Goal: Transaction & Acquisition: Purchase product/service

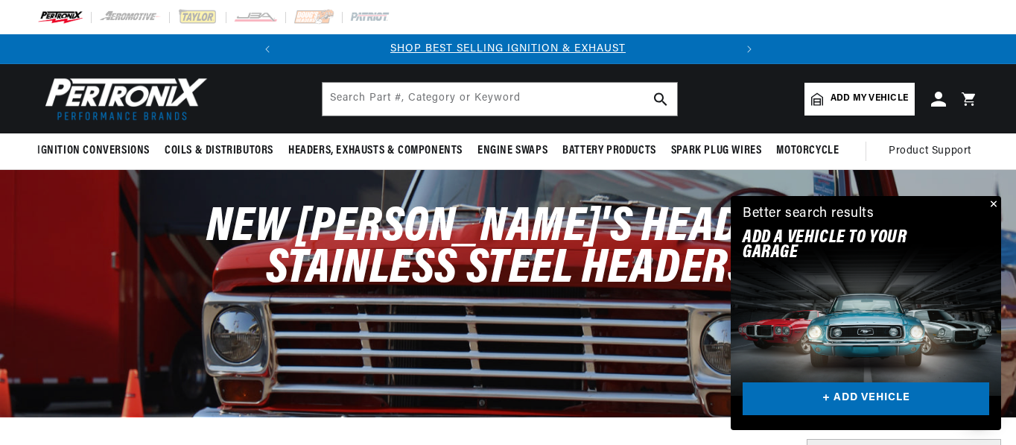
click at [991, 202] on button "Close" at bounding box center [992, 205] width 18 height 18
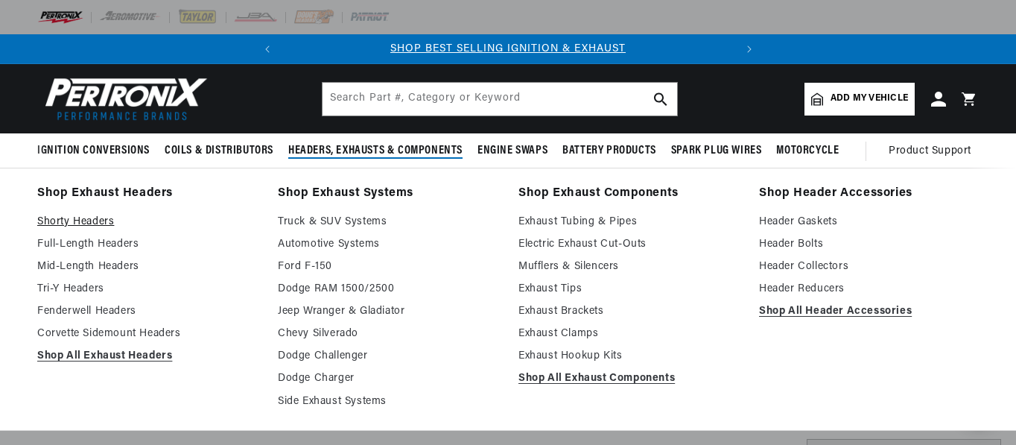
click at [101, 219] on link "Shorty Headers" at bounding box center [147, 222] width 220 height 18
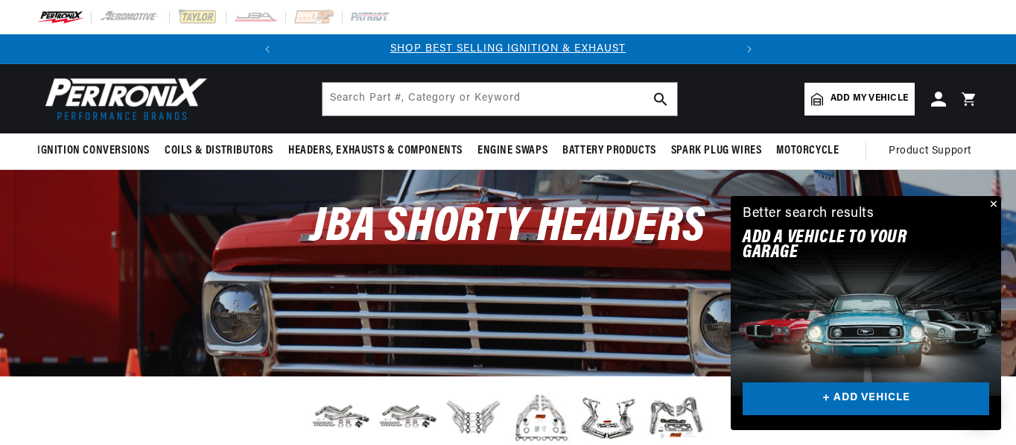
click at [993, 204] on button "Close" at bounding box center [992, 205] width 18 height 18
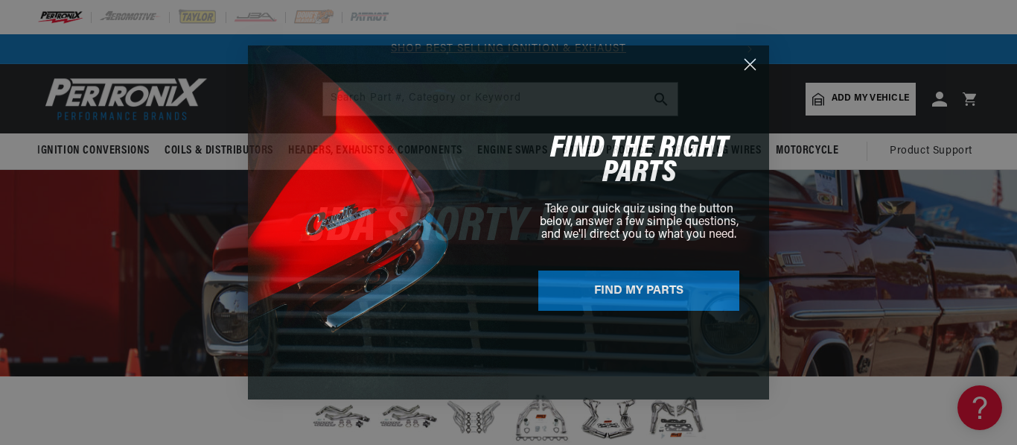
click at [753, 64] on circle "Close dialog" at bounding box center [750, 64] width 25 height 25
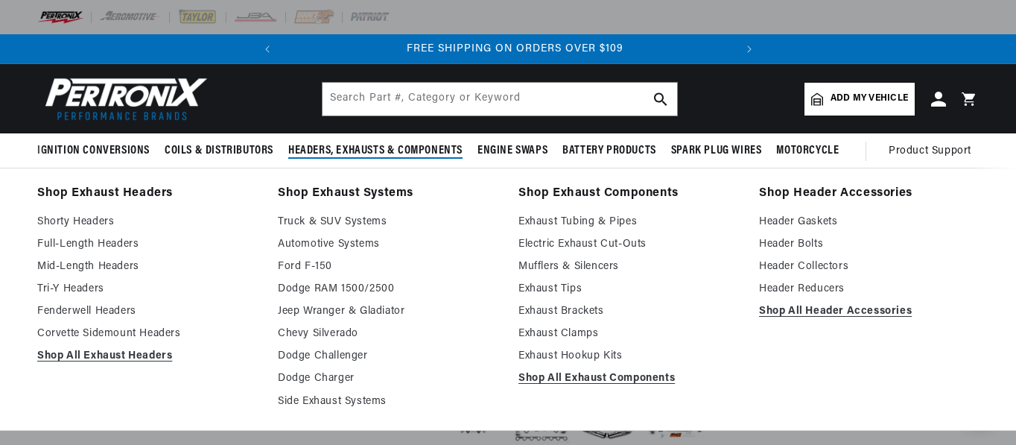
scroll to position [0, 451]
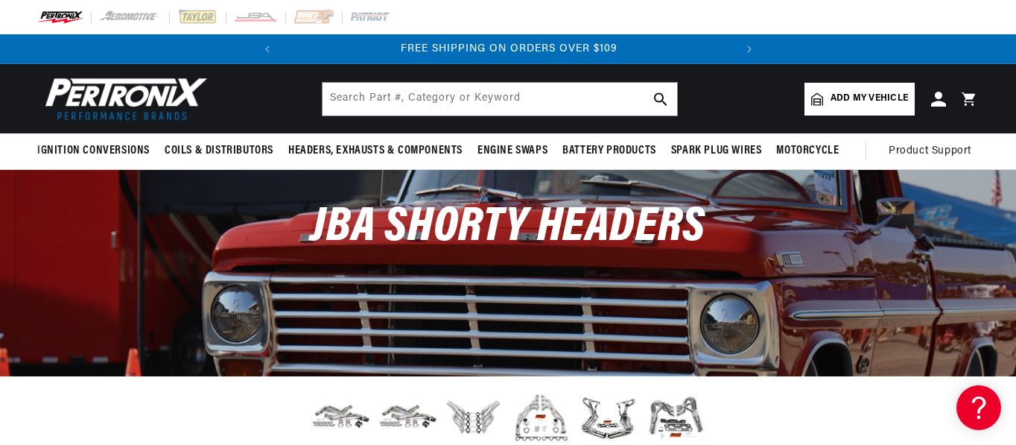
click at [859, 98] on span "Add my vehicle" at bounding box center [868, 99] width 77 height 14
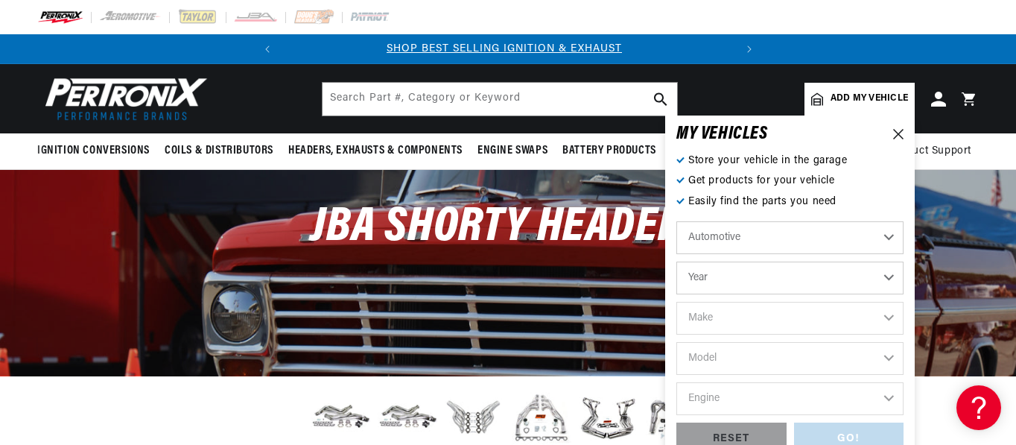
scroll to position [0, 0]
click at [789, 235] on select "Automotive Agricultural Industrial Marine Motorcycle" at bounding box center [789, 237] width 227 height 33
click at [815, 234] on select "Automotive Agricultural Industrial Marine Motorcycle" at bounding box center [789, 237] width 227 height 33
click at [815, 273] on select "Year 2024 2023 2022 2021 2020 2019 2018 2017 2016 2015 2014 2013 2012 2011 2010…" at bounding box center [789, 277] width 227 height 33
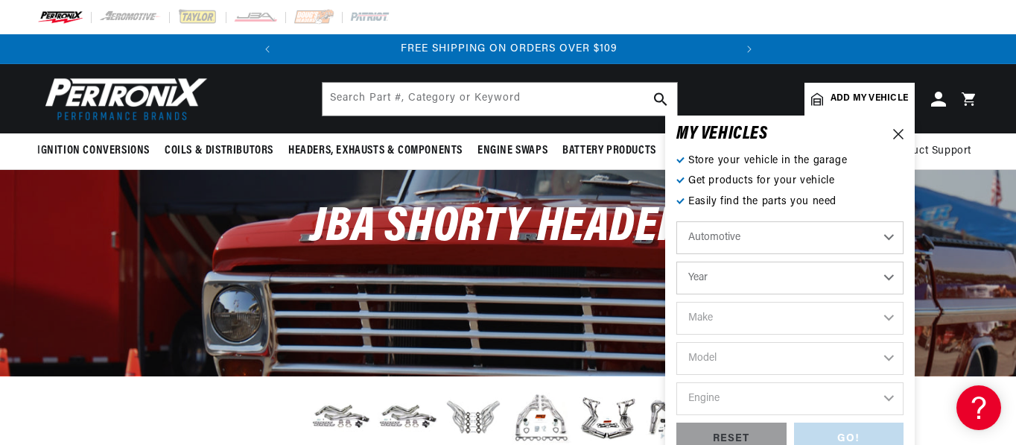
click at [889, 278] on select "Year 2024 2023 2022 2021 2020 2019 2018 2017 2016 2015 2014 2013 2012 2011 2010…" at bounding box center [789, 277] width 227 height 33
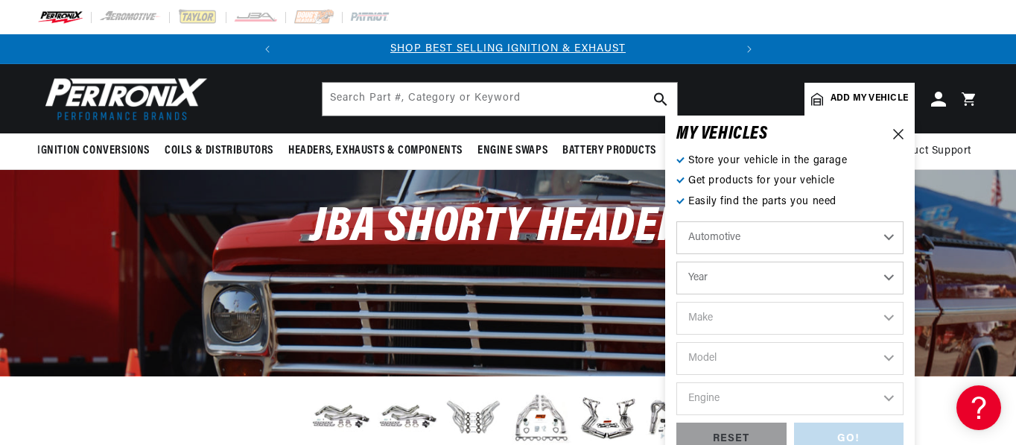
click at [884, 275] on select "Year 2024 2023 2022 2021 2020 2019 2018 2017 2016 2015 2014 2013 2012 2011 2010…" at bounding box center [789, 277] width 227 height 33
click at [888, 274] on select "Year 2024 2023 2022 2021 2020 2019 2018 2017 2016 2015 2014 2013 2012 2011 2010…" at bounding box center [789, 277] width 227 height 33
select select "2019"
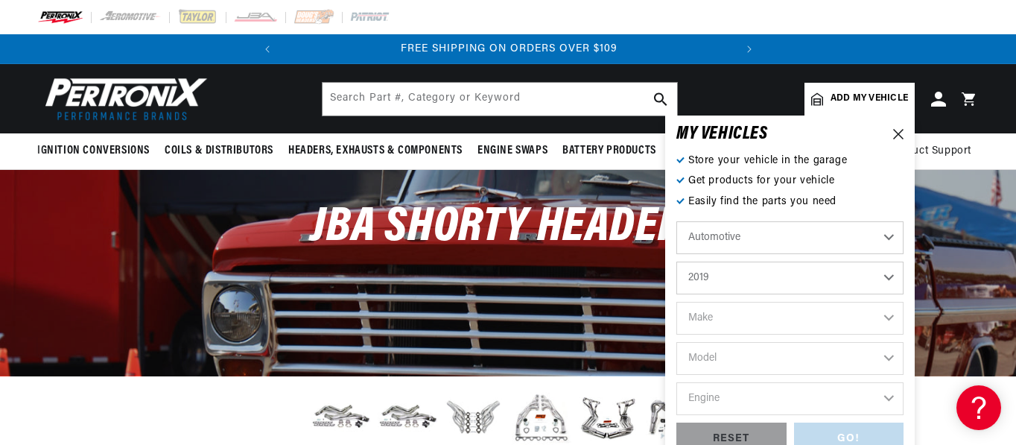
click at [676, 261] on select "Year 2024 2023 2022 2021 2020 2019 2018 2017 2016 2015 2014 2013 2012 2011 2010…" at bounding box center [789, 277] width 227 height 33
select select "2019"
click at [351, 98] on input "text" at bounding box center [499, 99] width 354 height 33
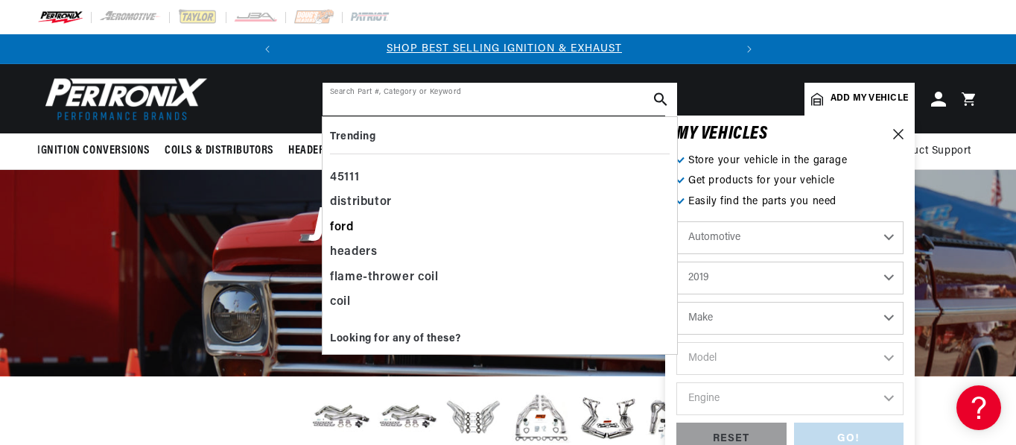
scroll to position [0, 0]
click at [658, 96] on icon "search button" at bounding box center [660, 98] width 13 height 13
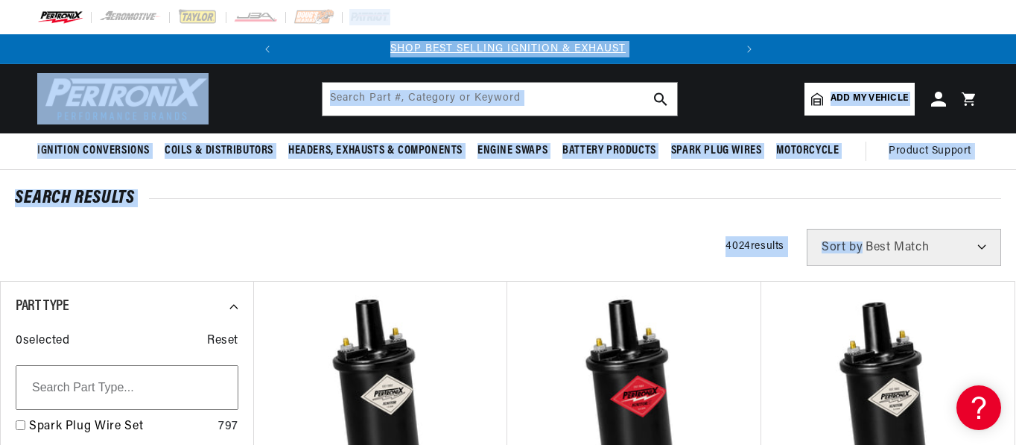
drag, startPoint x: 1012, startPoint y: 22, endPoint x: 1001, endPoint y: 262, distance: 240.8
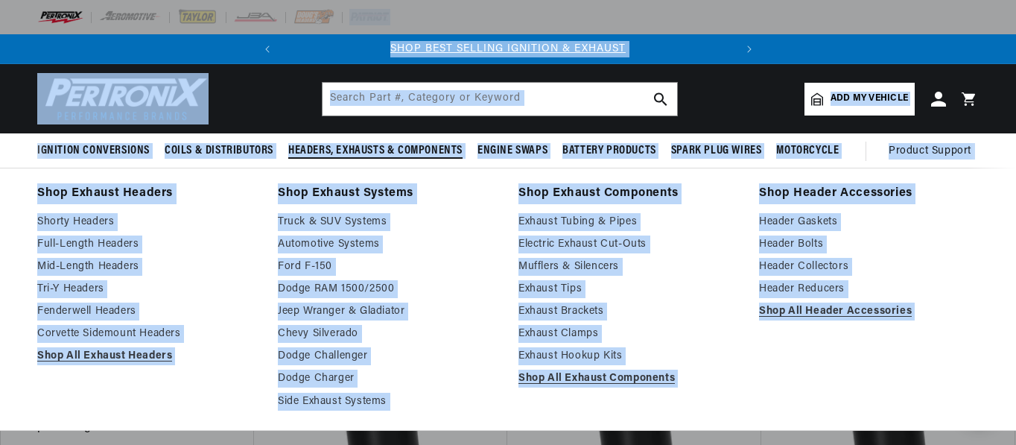
click at [369, 146] on span "Headers, Exhausts & Components" at bounding box center [375, 151] width 174 height 16
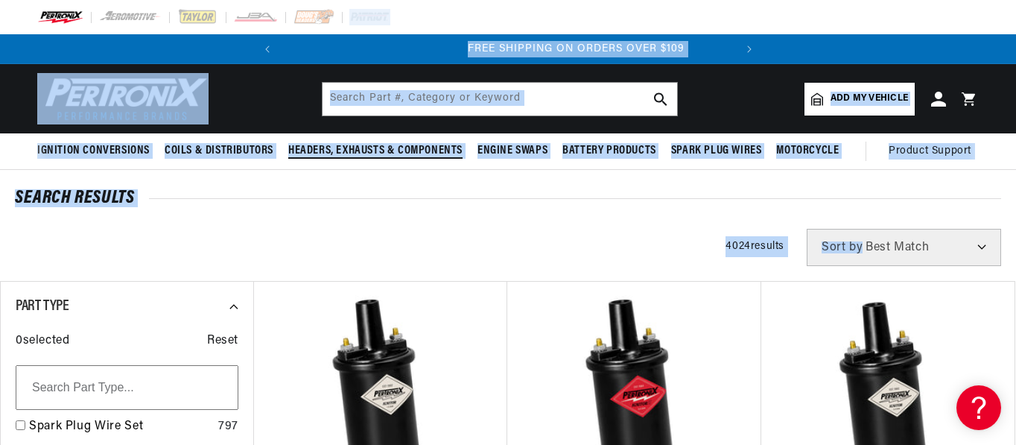
scroll to position [0, 451]
click at [372, 146] on span "Headers, Exhausts & Components" at bounding box center [375, 151] width 174 height 16
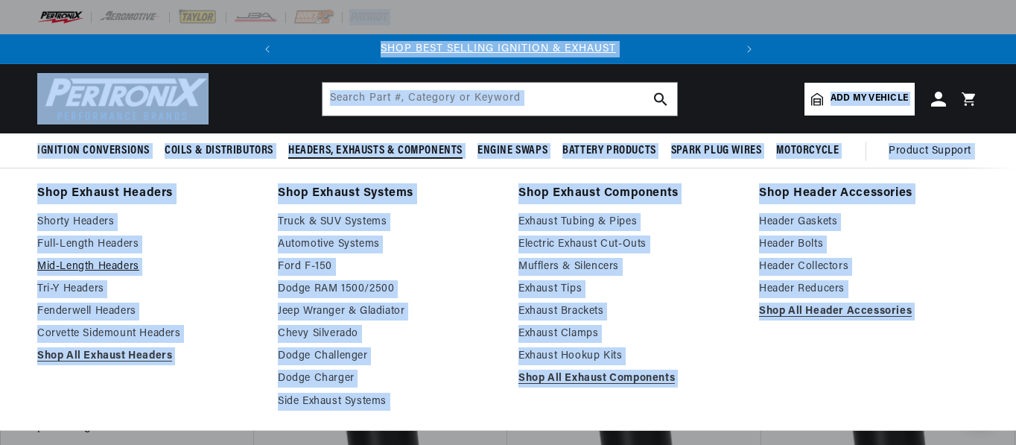
scroll to position [0, 0]
click at [109, 264] on link "Mid-Length Headers" at bounding box center [147, 267] width 220 height 18
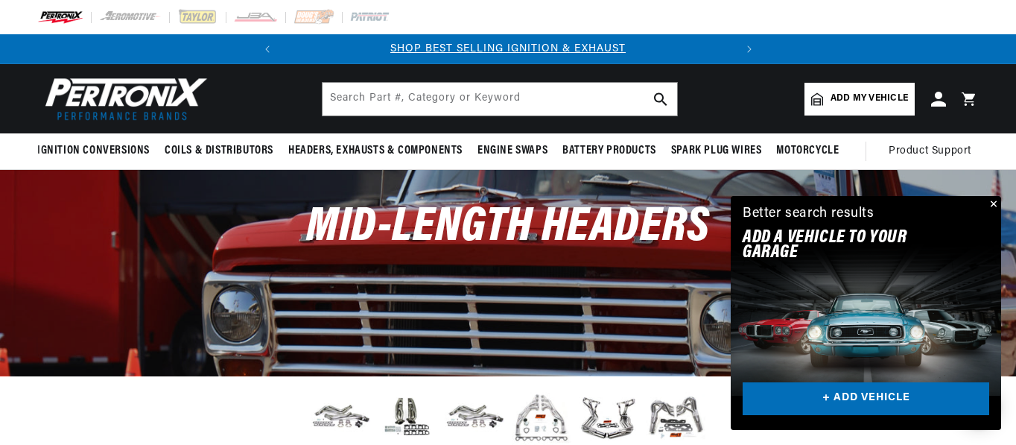
click at [856, 103] on span "Add my vehicle" at bounding box center [868, 99] width 77 height 14
click at [996, 202] on button "Close" at bounding box center [992, 205] width 18 height 18
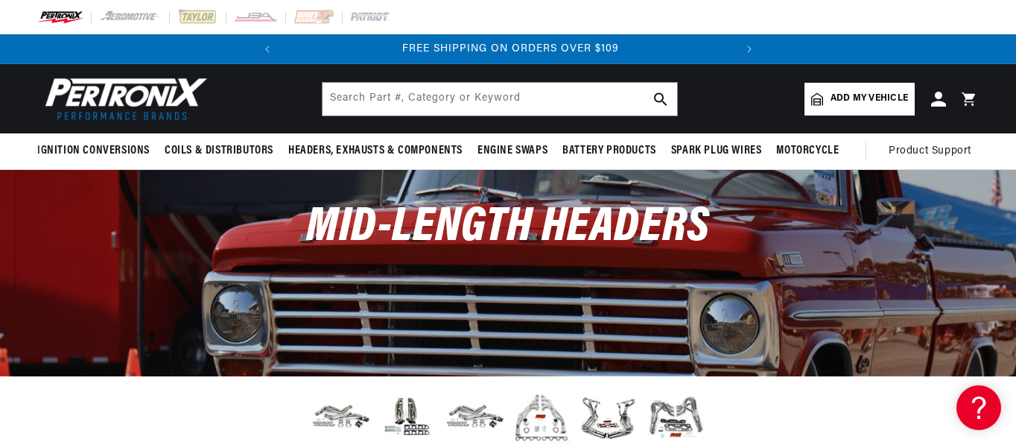
scroll to position [0, 451]
click at [870, 99] on span "Add my vehicle" at bounding box center [868, 99] width 77 height 14
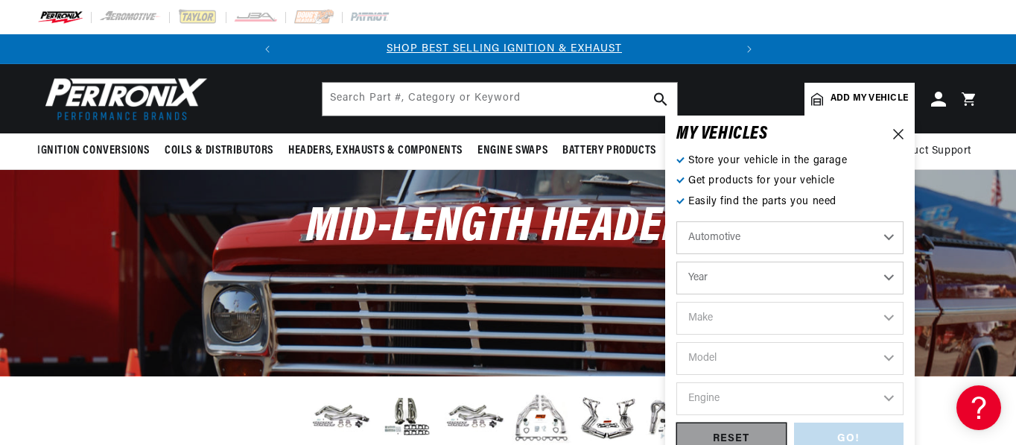
scroll to position [0, 0]
click at [722, 432] on div "RESET" at bounding box center [731, 439] width 110 height 34
click at [774, 235] on select "Automotive Agricultural Industrial Marine Motorcycle" at bounding box center [789, 237] width 227 height 33
click at [888, 232] on select "Automotive Agricultural Industrial Marine Motorcycle" at bounding box center [789, 237] width 227 height 33
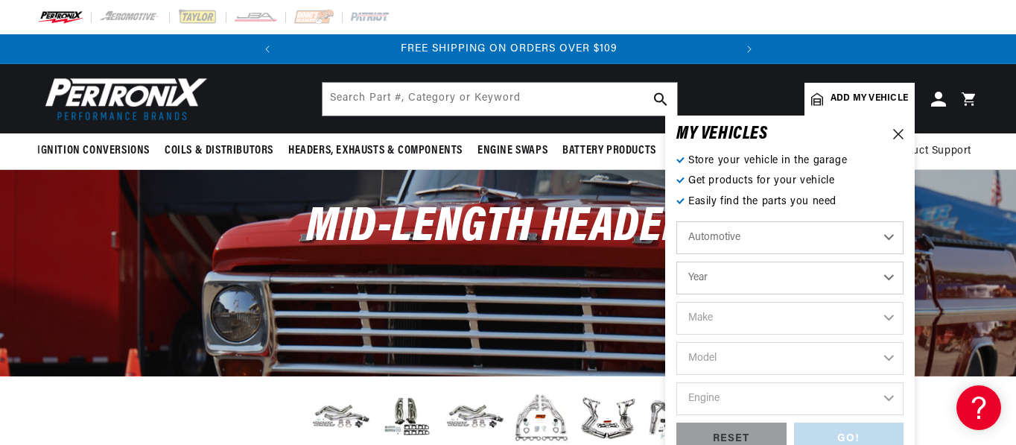
click at [887, 275] on select "Year 2024 2023 2022 2021 2020 2019 2018 2017 2016 2015 2014 2013 2012 2011 2010…" at bounding box center [789, 277] width 227 height 33
click at [780, 275] on select "Year 2024 2023 2022 2021 2020 2019 2018 2017 2016 2015 2014 2013 2012 2011 2010…" at bounding box center [789, 277] width 227 height 33
click at [781, 275] on select "Year 2024 2023 2022 2021 2020 2019 2018 2017 2016 2015 2014 2013 2012 2011 2010…" at bounding box center [789, 277] width 227 height 33
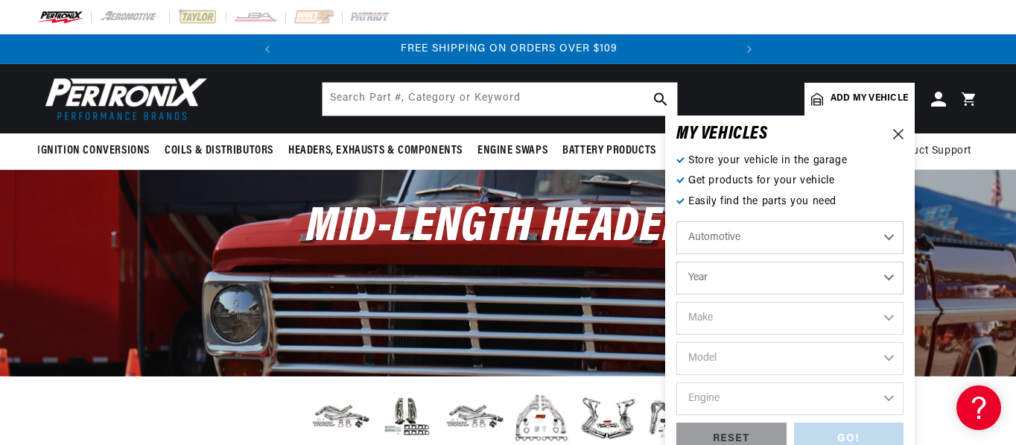
click at [676, 261] on select "Year 2024 2023 2022 2021 2020 2019 2018 2017 2016 2015 2014 2013 2012 2011 2010…" at bounding box center [789, 277] width 227 height 33
click at [888, 278] on select "Year 2024 2023 2022 2021 2020 2019 2018 2017 2016 2015 2014 2013 2012 2011 2010…" at bounding box center [789, 277] width 227 height 33
click at [742, 433] on div "RESET" at bounding box center [731, 439] width 110 height 34
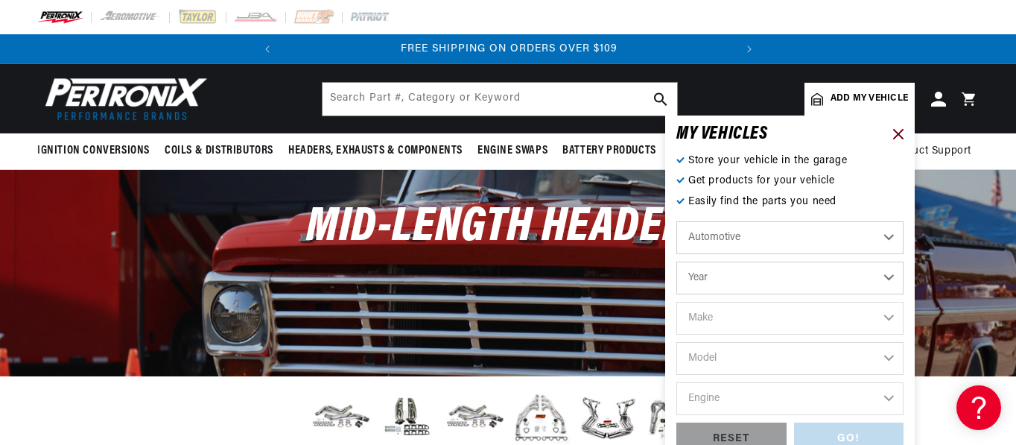
click at [900, 133] on icon at bounding box center [898, 134] width 10 height 10
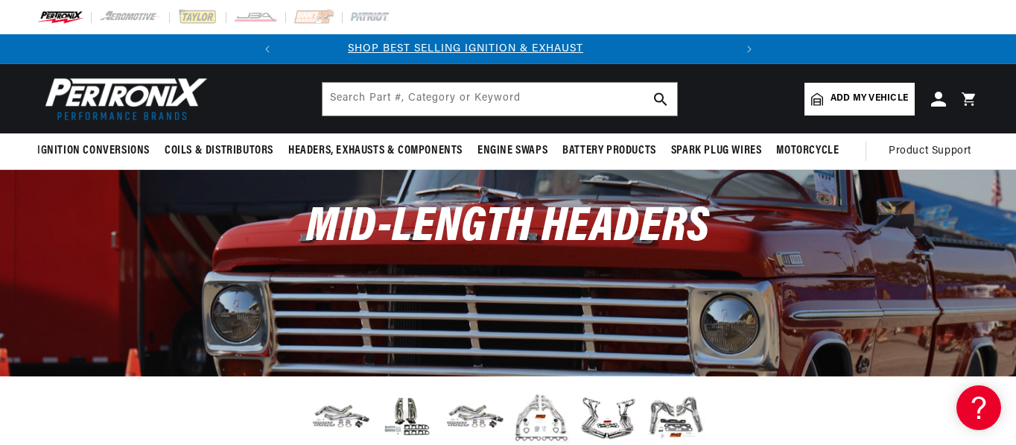
scroll to position [0, 0]
click at [354, 95] on input "text" at bounding box center [499, 99] width 354 height 33
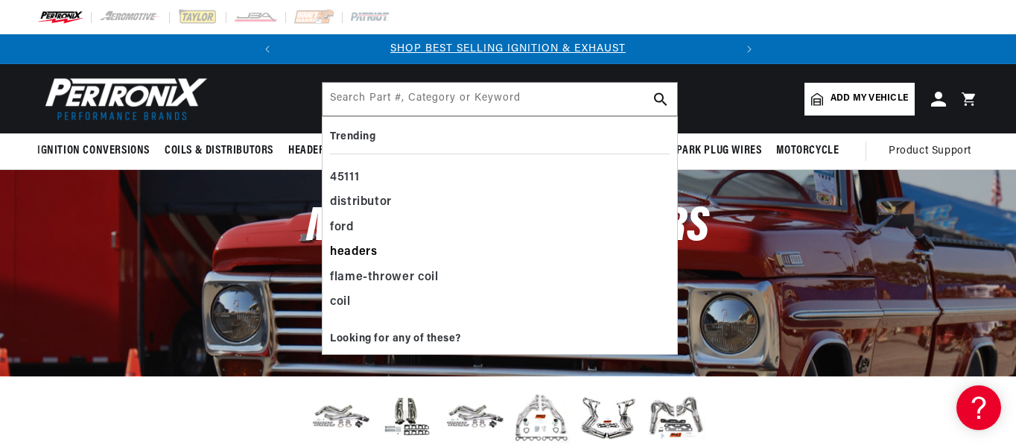
click at [367, 249] on div "headers" at bounding box center [500, 252] width 340 height 25
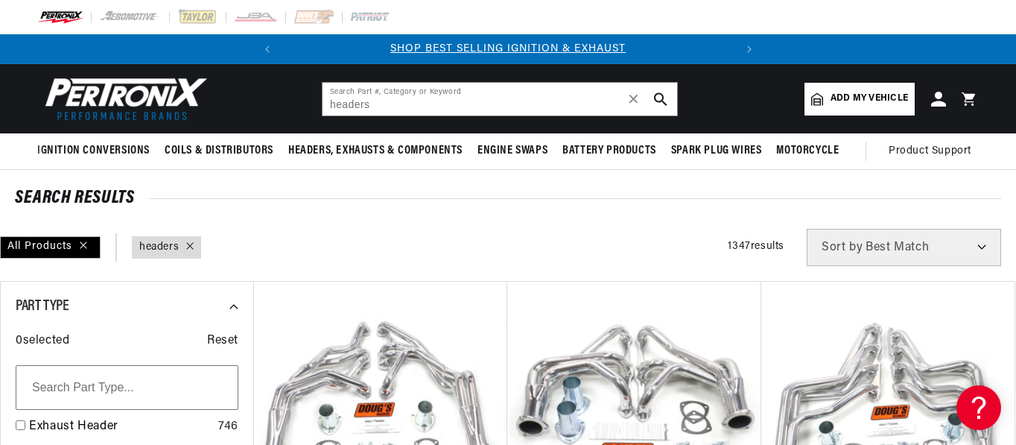
click at [874, 241] on select "Best Match Featured Name, A-Z Name, Z-A Price, Low to High Price, High to Low" at bounding box center [904, 247] width 194 height 37
click at [987, 241] on select "Best Match Featured Name, A-Z Name, Z-A Price, Low to High Price, High to Low" at bounding box center [904, 247] width 194 height 37
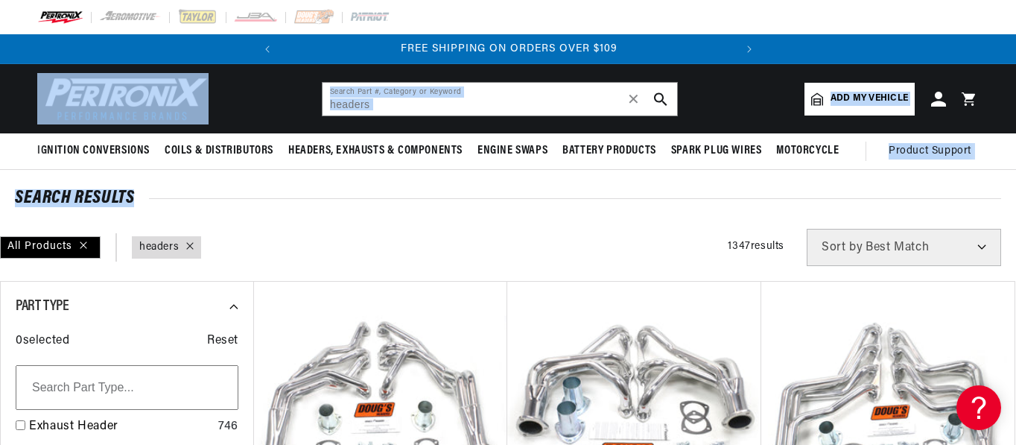
drag, startPoint x: 1015, startPoint y: 149, endPoint x: 1012, endPoint y: 185, distance: 36.6
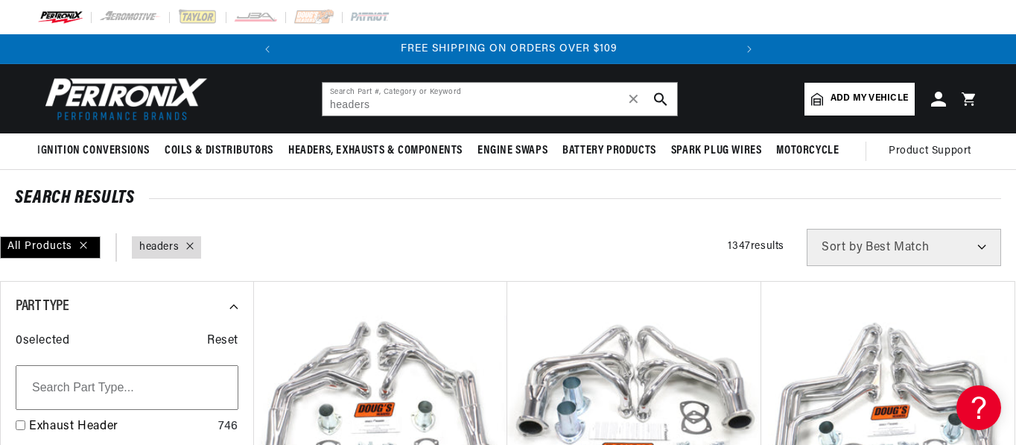
click at [509, 246] on div "All Products query : headers Filters 1347 results Show Universal Parts Sort by …" at bounding box center [508, 247] width 1016 height 37
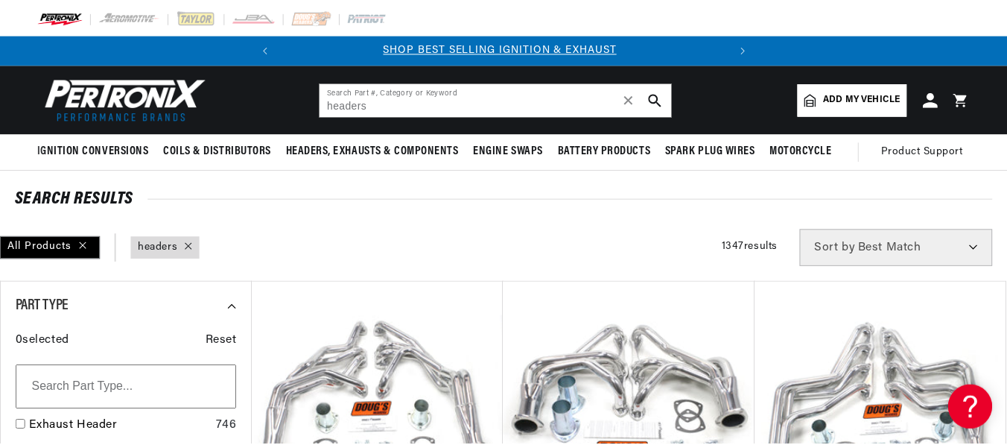
scroll to position [0, 0]
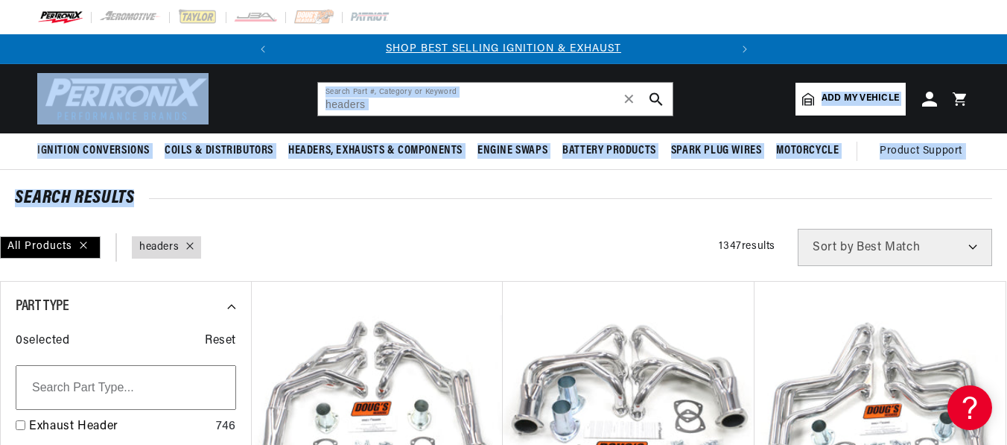
drag, startPoint x: 1005, startPoint y: 54, endPoint x: 999, endPoint y: 203, distance: 149.8
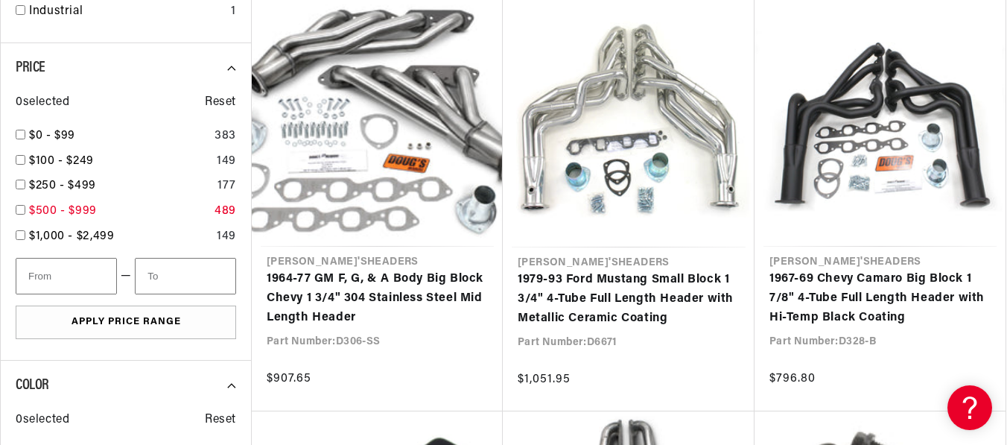
scroll to position [0, 451]
click at [24, 182] on input "checkbox" at bounding box center [21, 184] width 10 height 10
checkbox input "false"
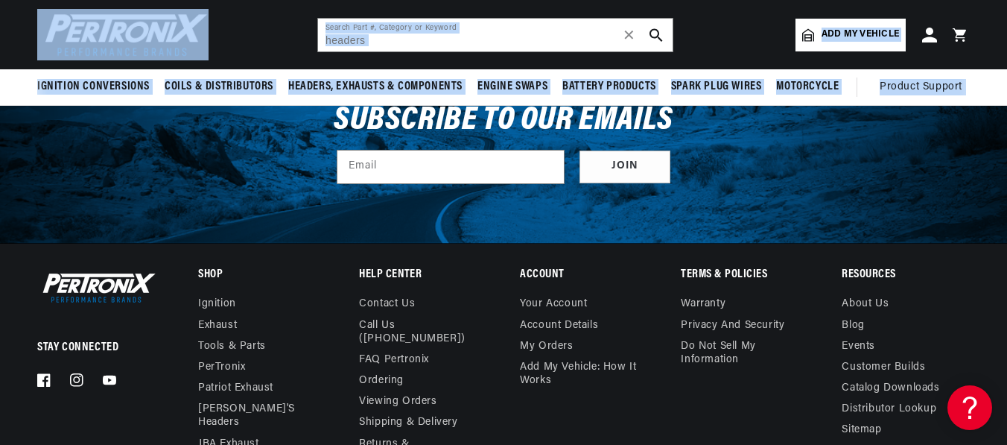
drag, startPoint x: 1006, startPoint y: 25, endPoint x: 1007, endPoint y: -49, distance: 73.7
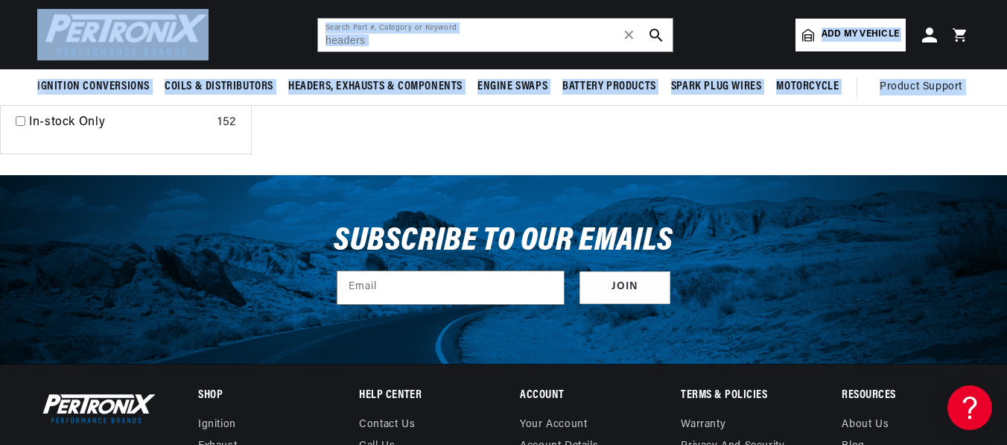
scroll to position [2475, 0]
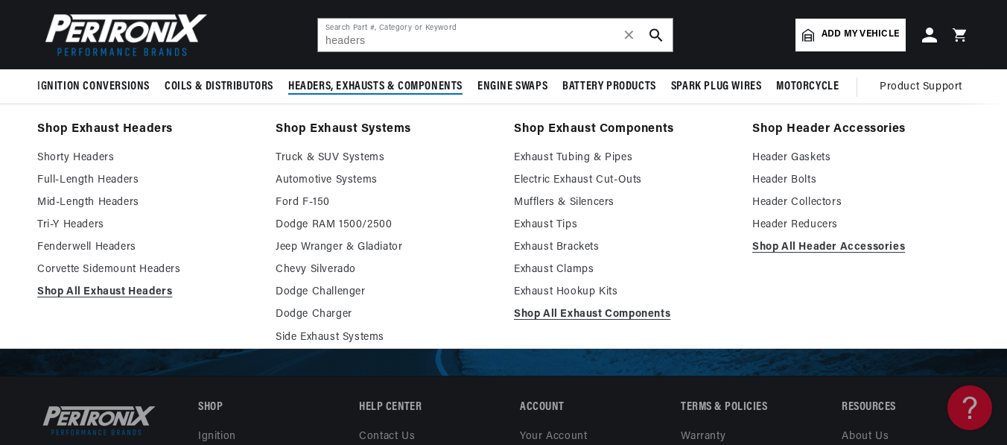
click at [371, 81] on span "Headers, Exhausts & Components" at bounding box center [375, 87] width 174 height 16
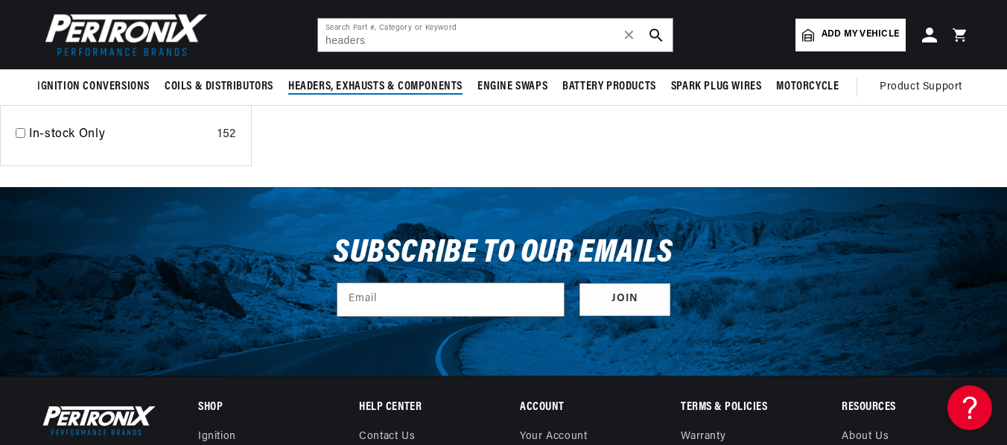
scroll to position [0, 0]
click at [367, 83] on span "Headers, Exhausts & Components" at bounding box center [375, 87] width 174 height 16
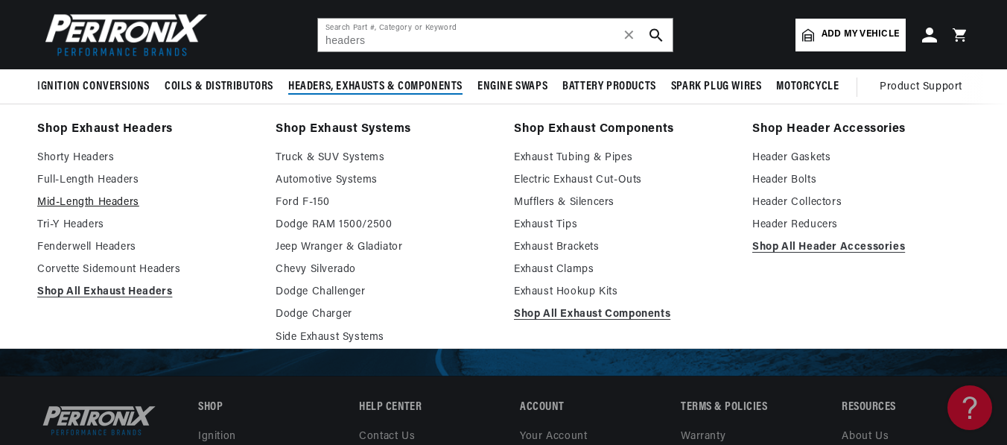
click at [111, 200] on link "Mid-Length Headers" at bounding box center [145, 203] width 217 height 18
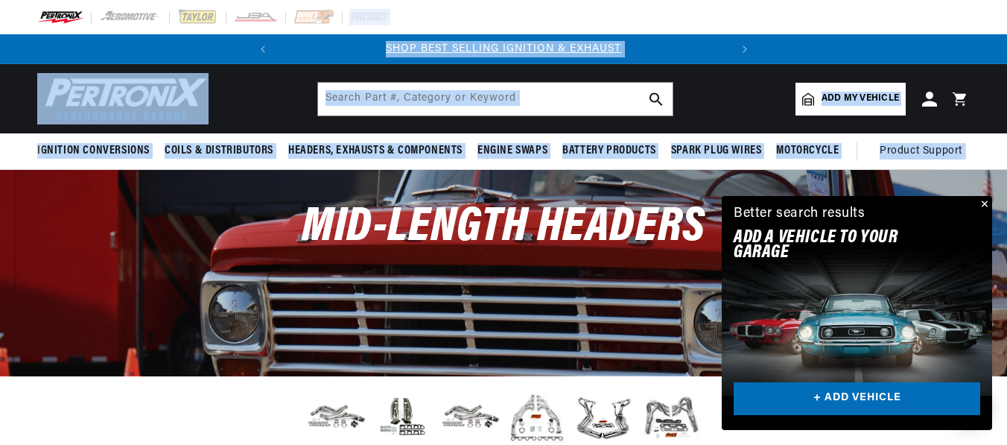
drag, startPoint x: 1005, startPoint y: 15, endPoint x: 1002, endPoint y: 66, distance: 50.7
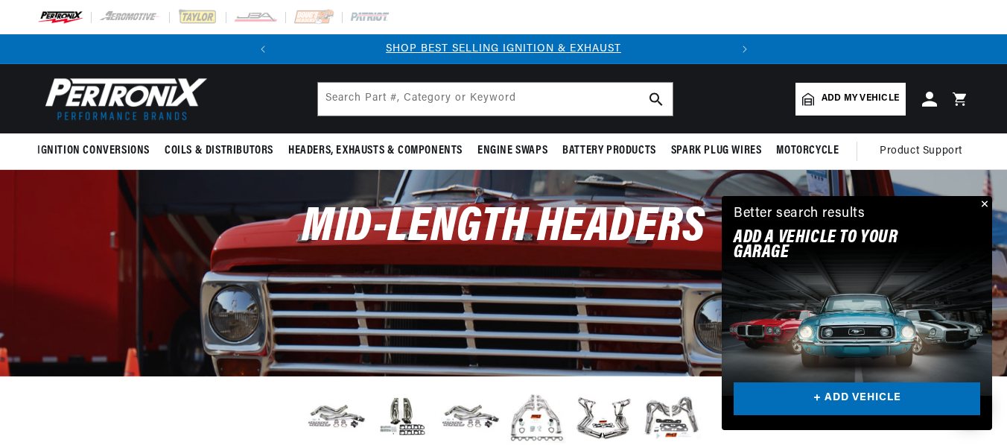
drag, startPoint x: 1005, startPoint y: 237, endPoint x: 1007, endPoint y: 266, distance: 29.1
click at [1006, 266] on html "Skip to content Your cart Your cart is empty Get the right parts the first time…" at bounding box center [503, 222] width 1007 height 445
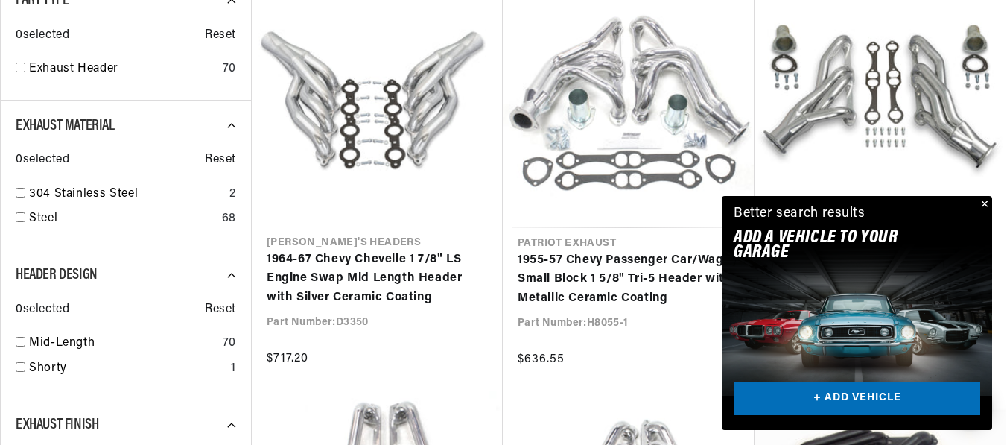
scroll to position [616, 0]
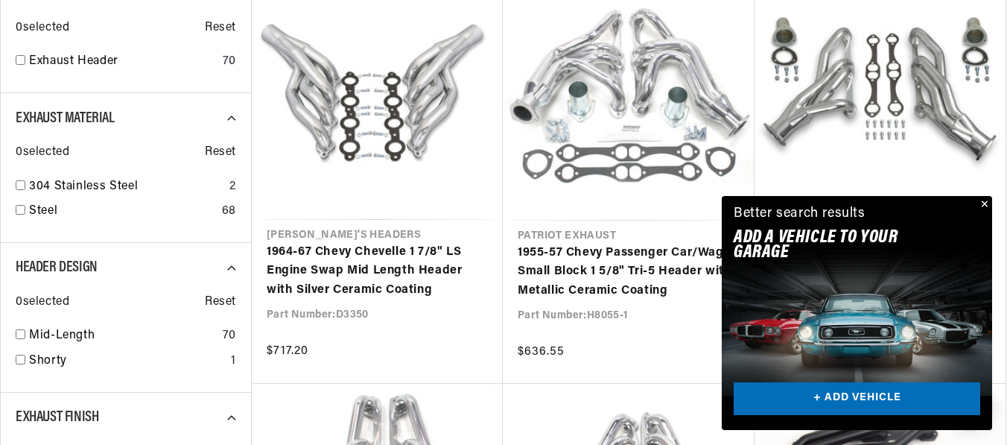
click at [982, 203] on button "Close" at bounding box center [983, 205] width 18 height 18
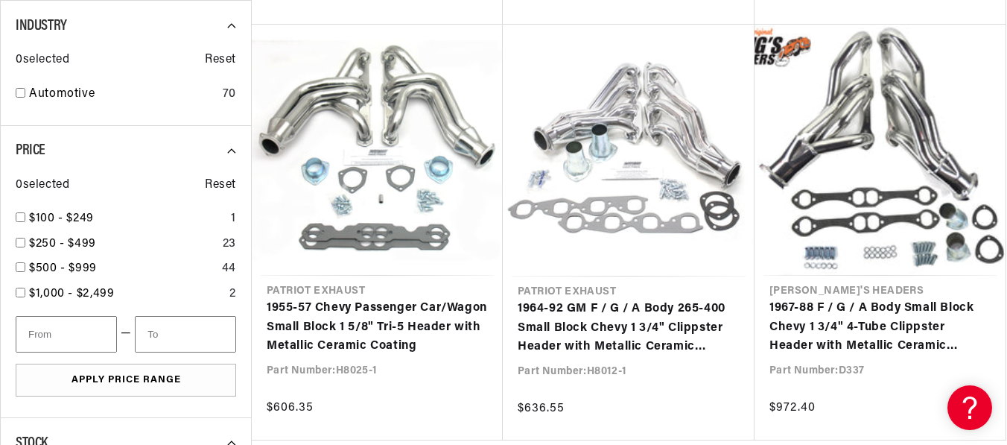
scroll to position [0, 0]
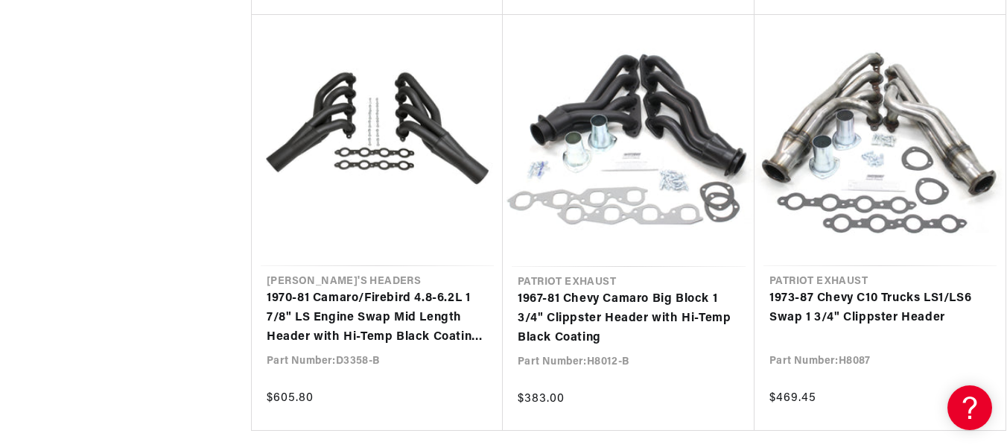
scroll to position [0, 451]
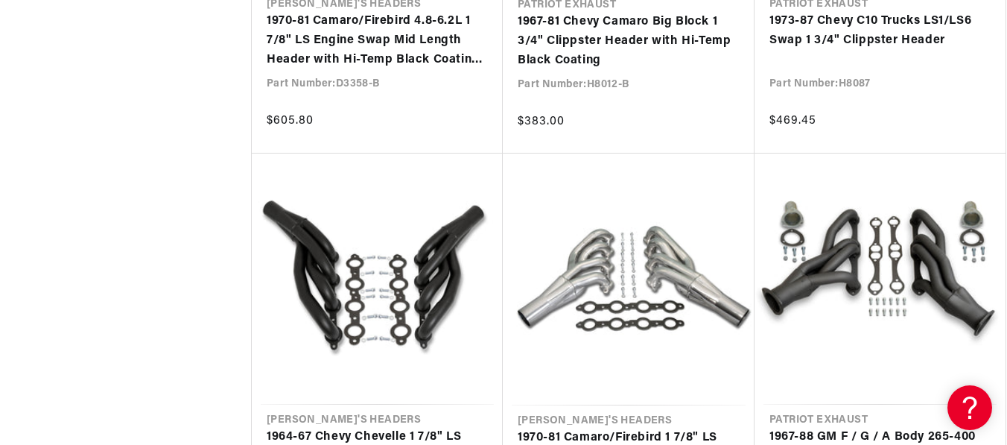
scroll to position [5276, 0]
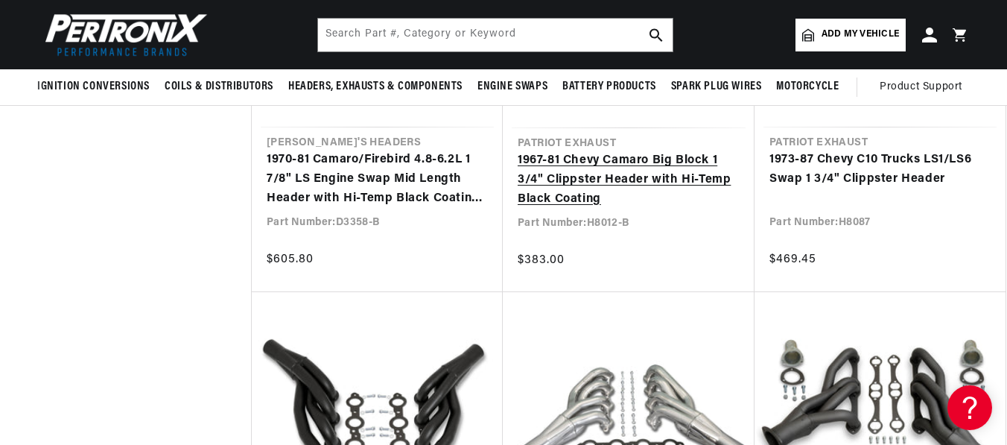
click at [590, 185] on link "1967-81 Chevy Camaro Big Block 1 3/4" Clippster Header with Hi-Temp Black Coati…" at bounding box center [629, 179] width 222 height 57
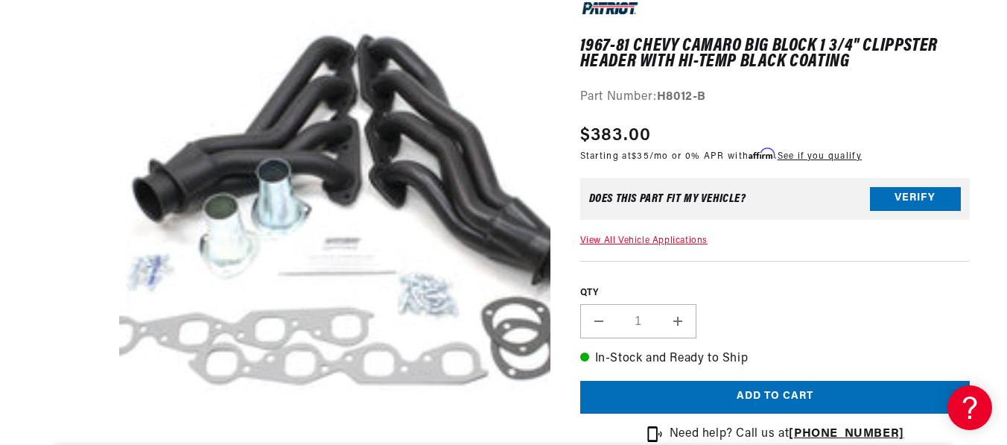
drag, startPoint x: 1007, startPoint y: 10, endPoint x: 1007, endPoint y: 54, distance: 43.9
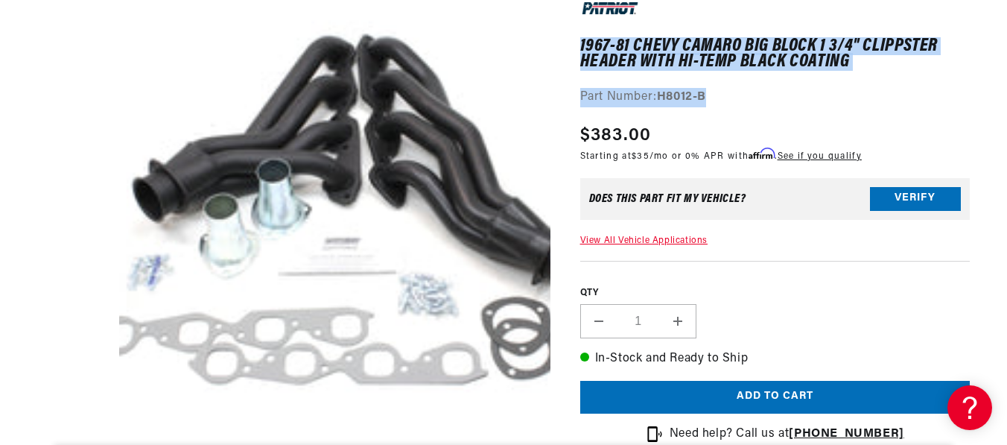
scroll to position [0, 451]
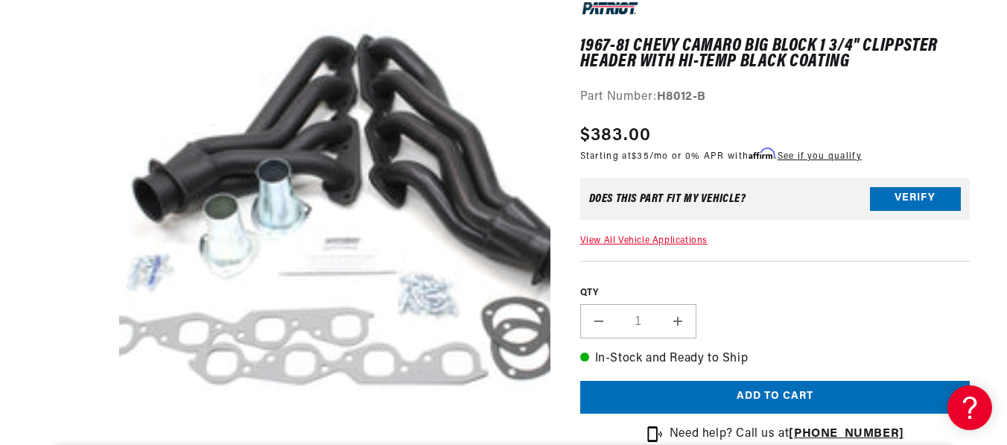
drag, startPoint x: 1005, startPoint y: 8, endPoint x: 1007, endPoint y: 22, distance: 14.2
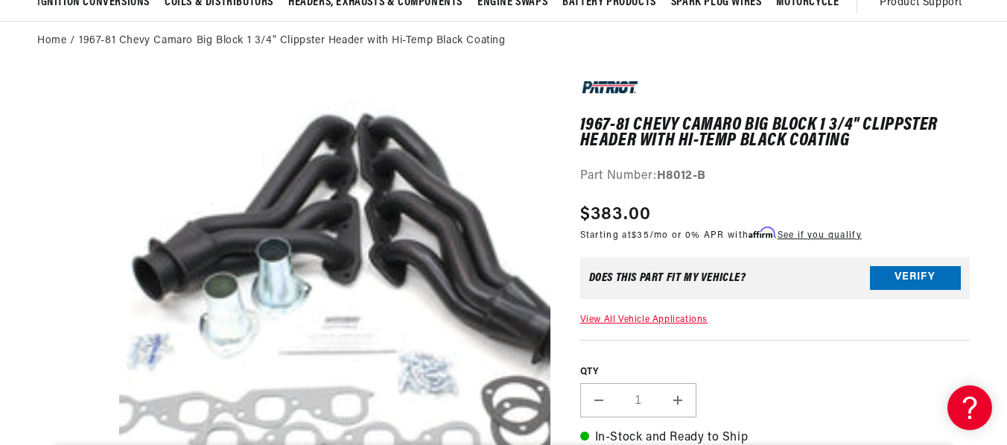
scroll to position [0, 0]
